Goal: Find specific page/section: Find specific page/section

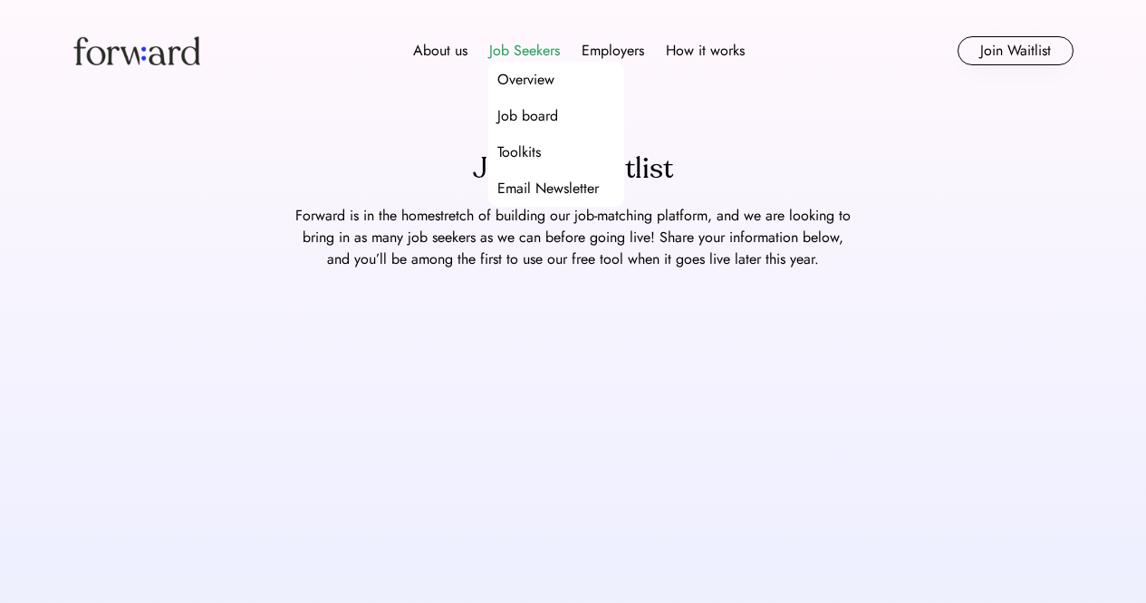
click at [529, 52] on div "Job Seekers" at bounding box center [524, 51] width 71 height 22
click at [538, 53] on div "Job Seekers" at bounding box center [524, 51] width 71 height 22
click at [540, 113] on div "Job board" at bounding box center [527, 116] width 61 height 22
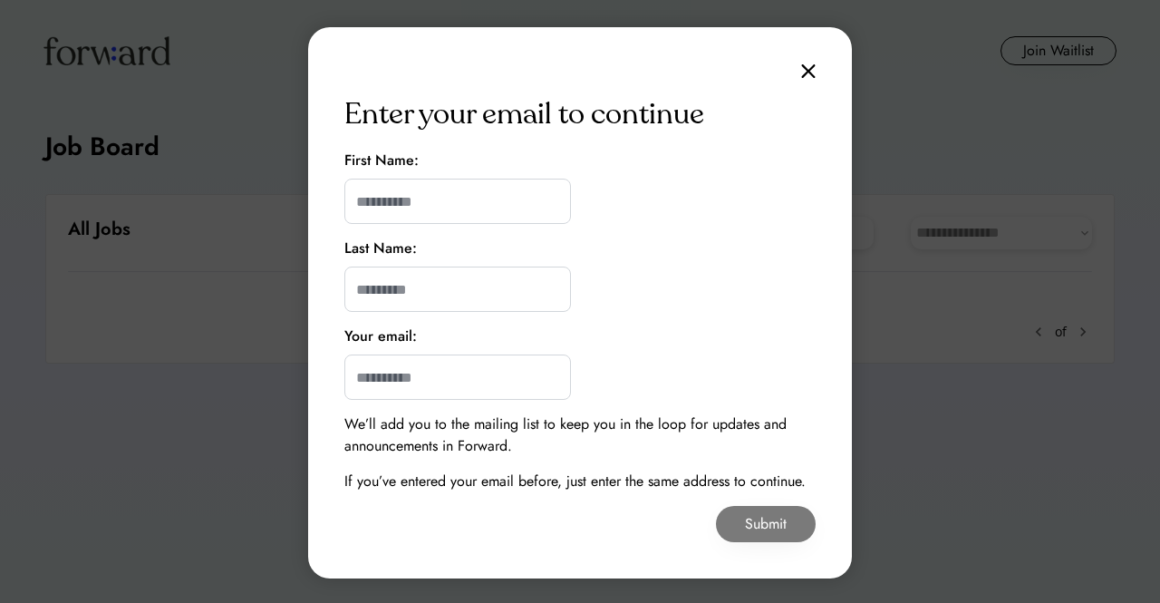
click at [824, 63] on div "Enter your email to continue First Name: Last Name: Your email: We’ll add you t…" at bounding box center [580, 302] width 544 height 551
click at [803, 67] on img at bounding box center [808, 70] width 14 height 15
